Goal: Communication & Community: Connect with others

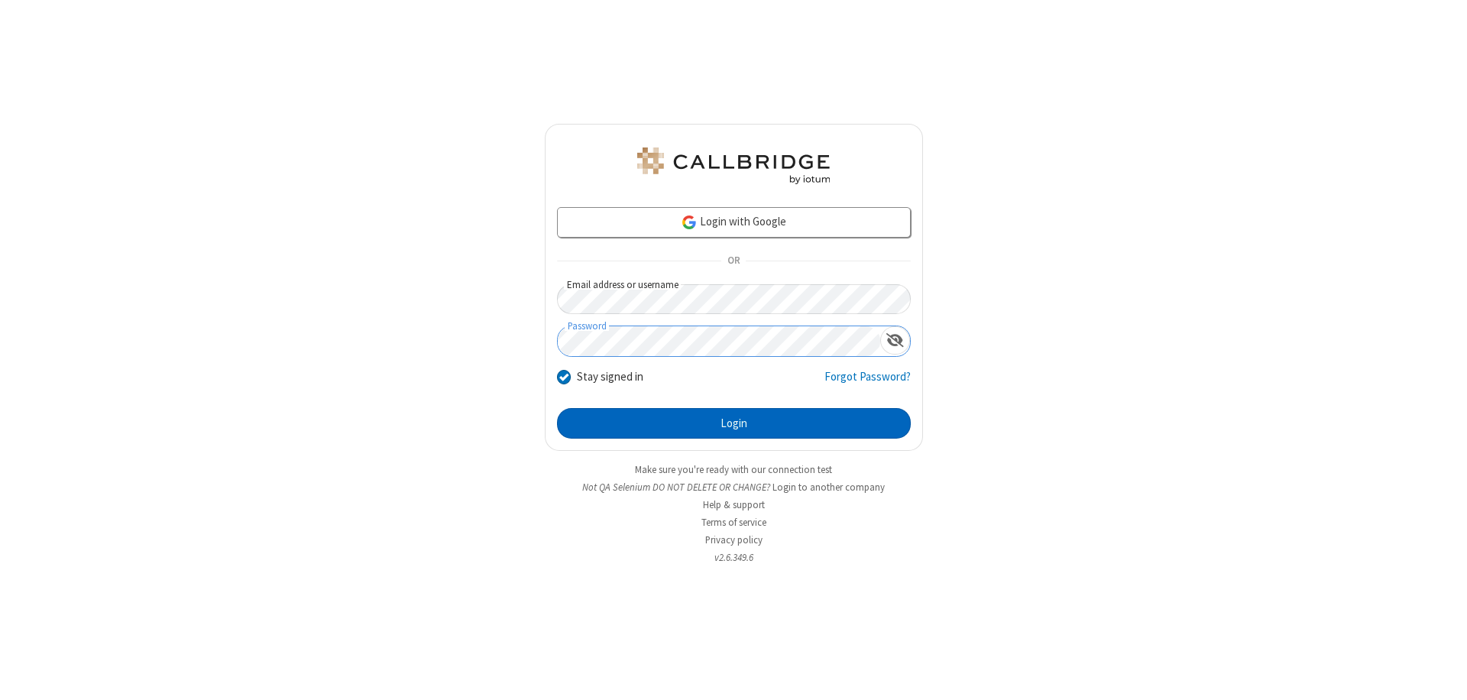
click at [734, 423] on button "Login" at bounding box center [734, 423] width 354 height 31
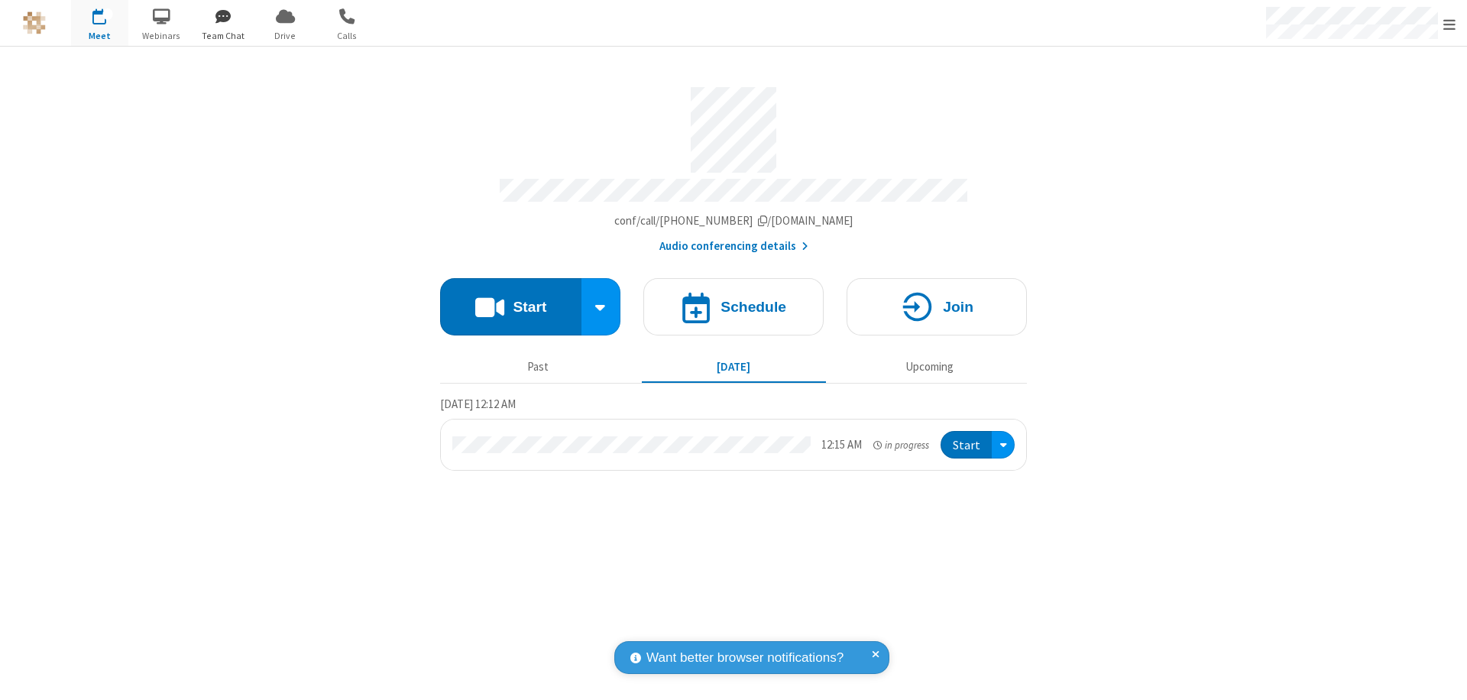
click at [223, 16] on span "button" at bounding box center [223, 16] width 57 height 26
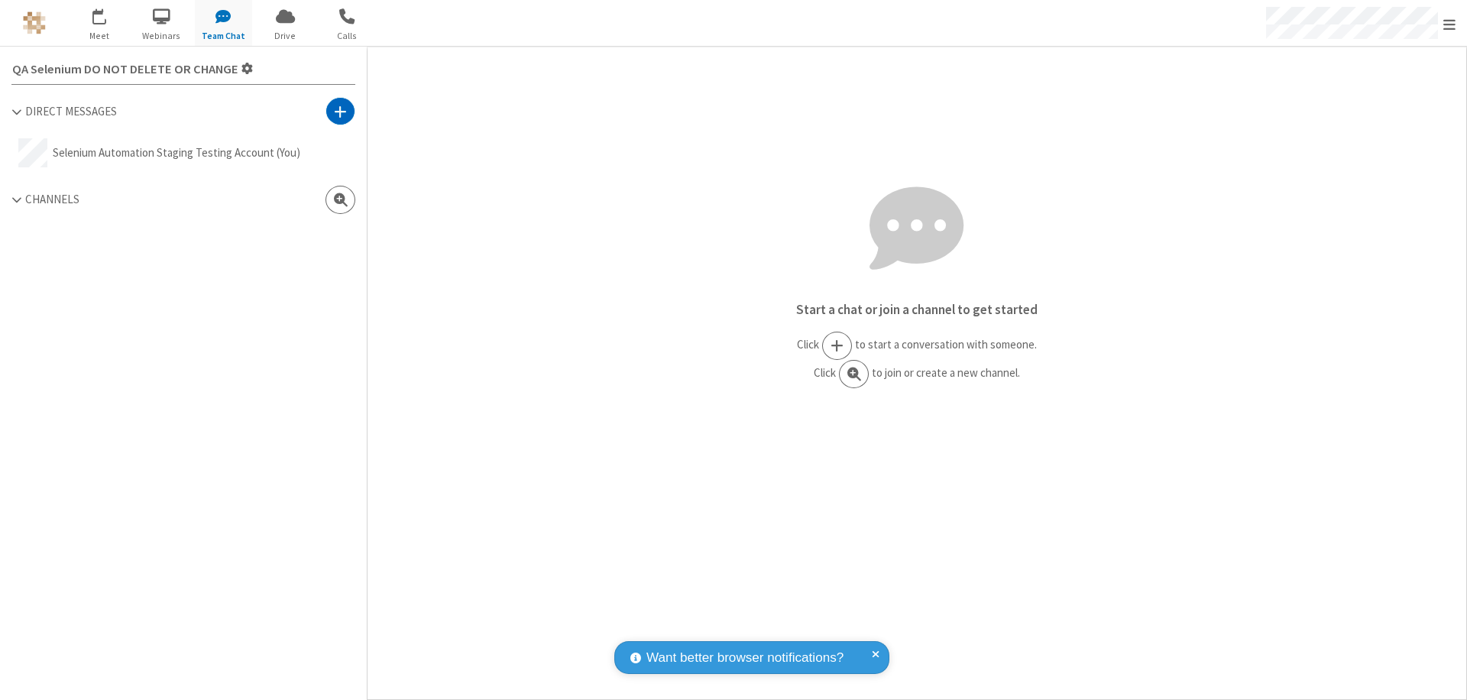
click at [340, 111] on span at bounding box center [340, 111] width 13 height 15
